Goal: Transaction & Acquisition: Purchase product/service

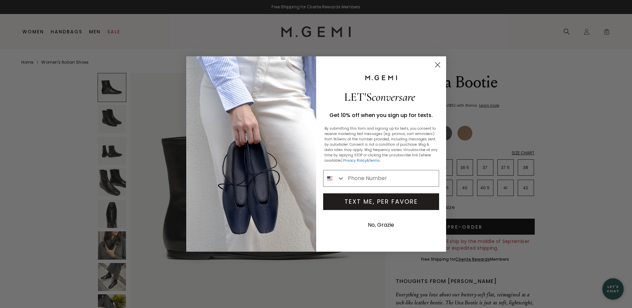
click at [436, 64] on circle "Close dialog" at bounding box center [437, 64] width 11 height 11
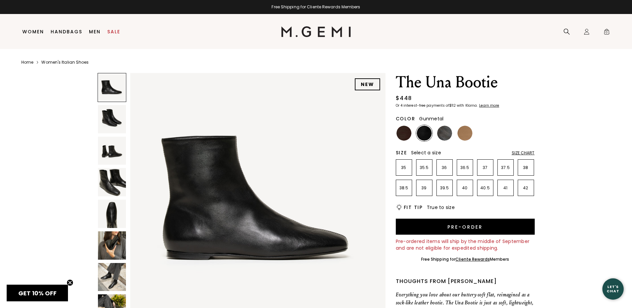
click at [444, 131] on img at bounding box center [444, 133] width 15 height 15
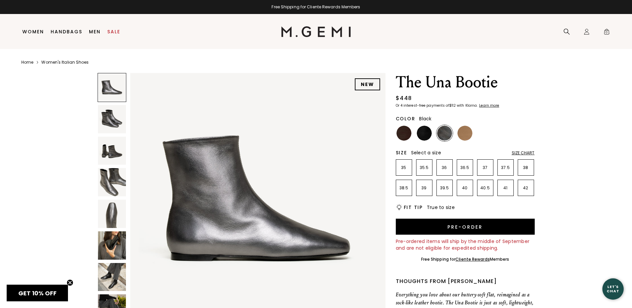
click at [421, 132] on img at bounding box center [424, 133] width 15 height 15
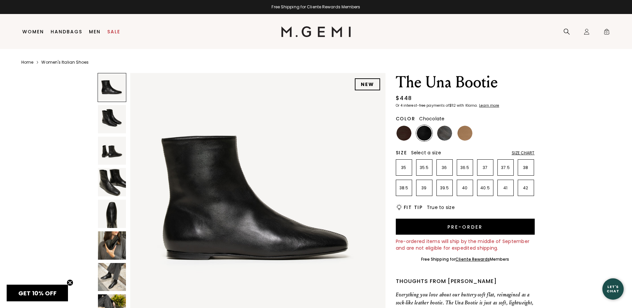
click at [403, 134] on img at bounding box center [404, 133] width 15 height 15
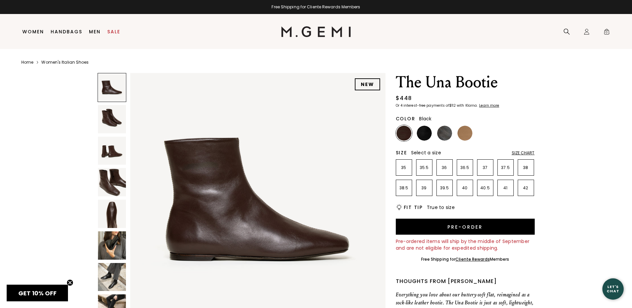
click at [421, 132] on img at bounding box center [424, 133] width 15 height 15
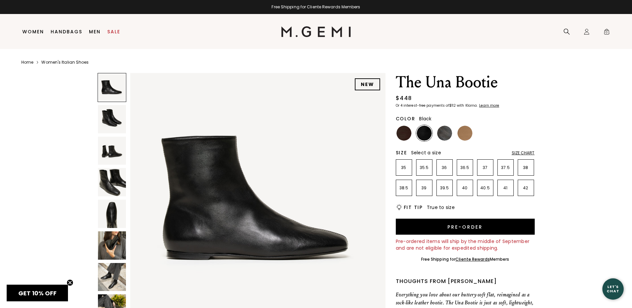
click at [119, 279] on img at bounding box center [112, 277] width 28 height 28
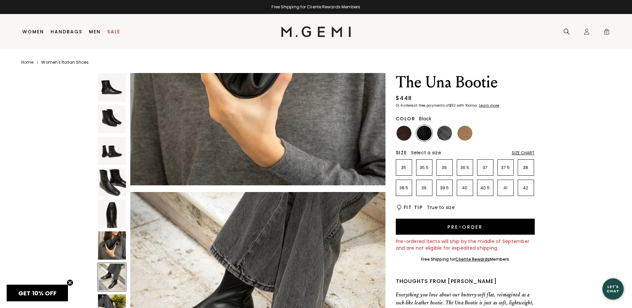
scroll to position [1540, 0]
